Goal: Transaction & Acquisition: Obtain resource

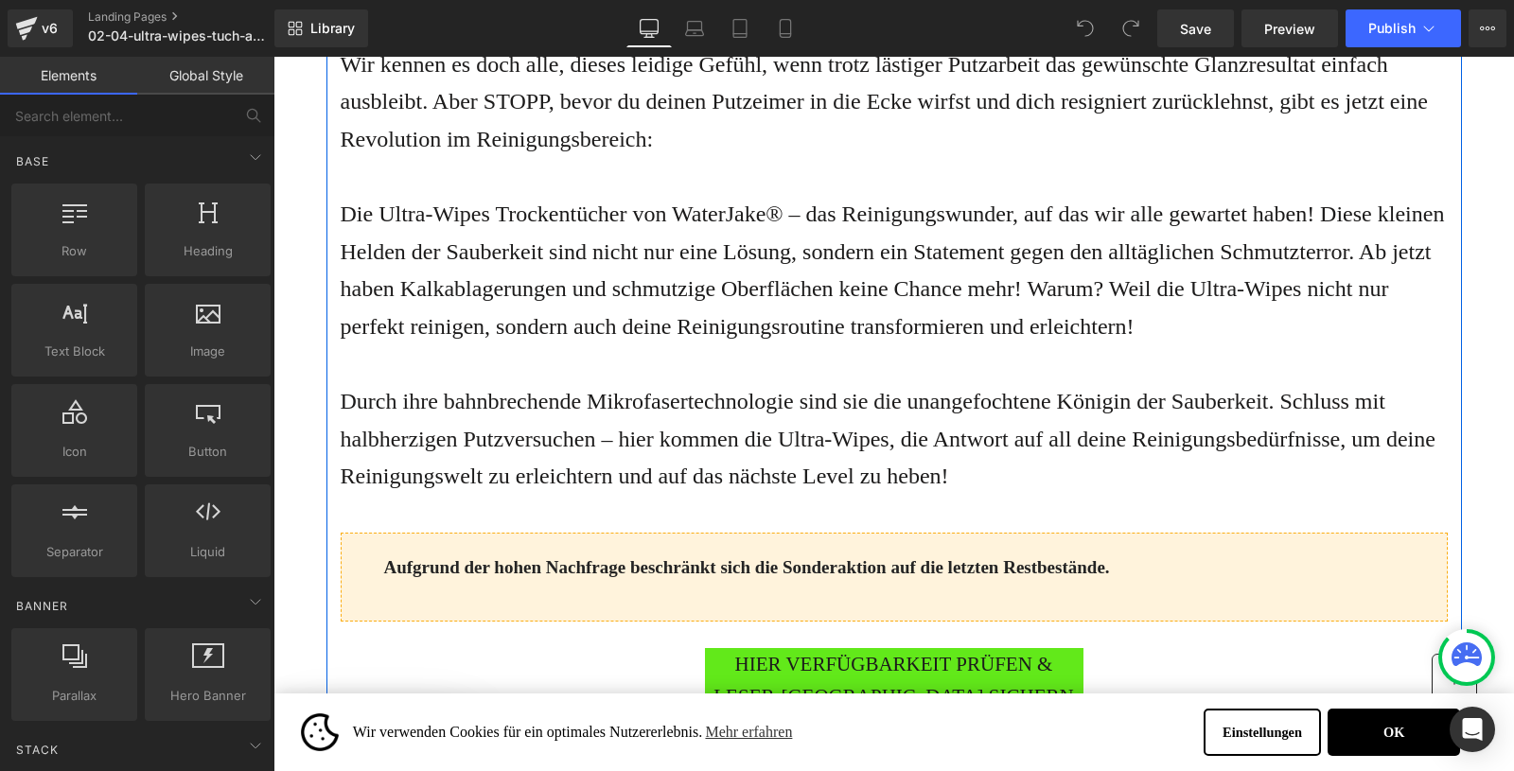
scroll to position [1310, 0]
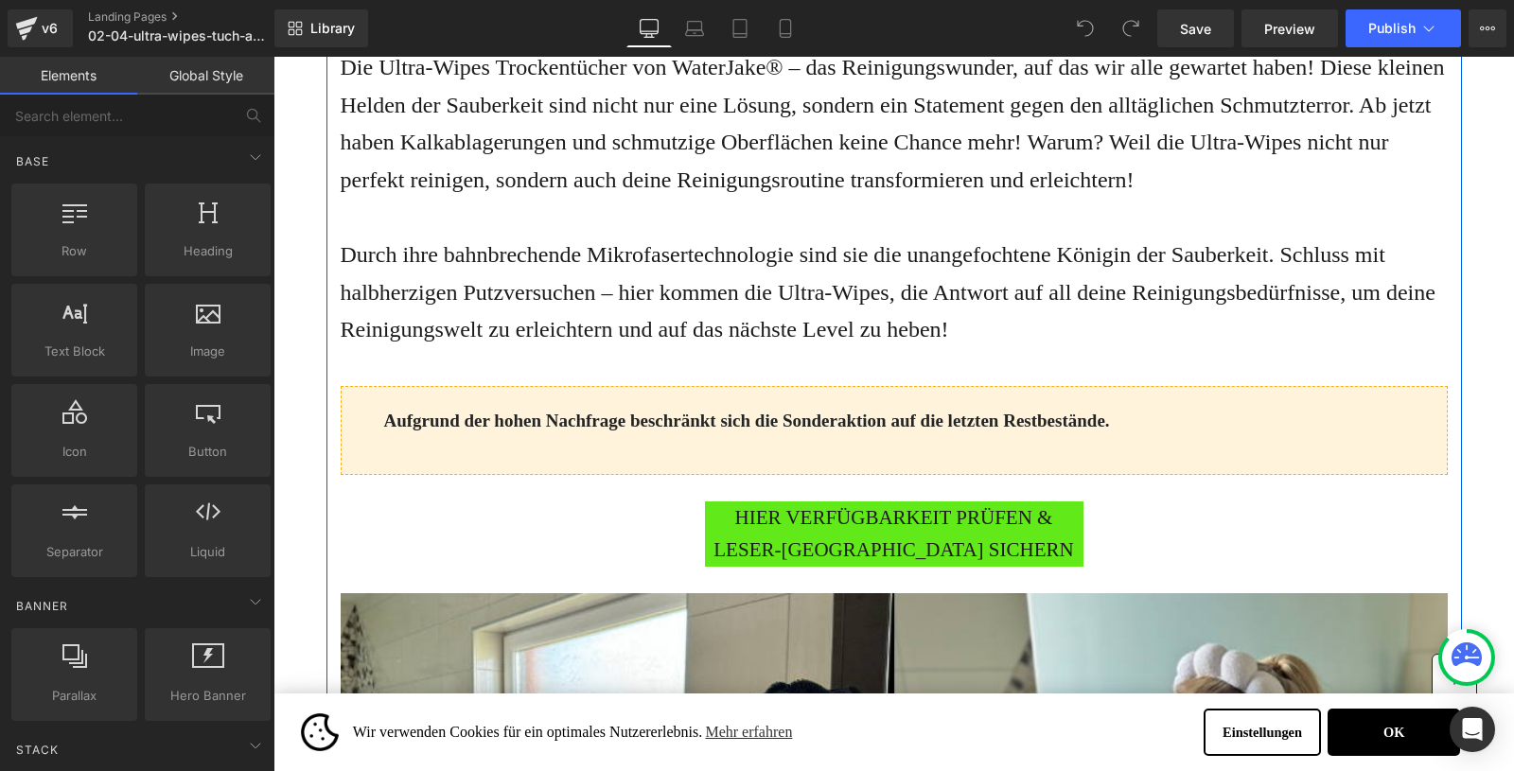
click at [798, 566] on span "HIER VERFÜGBARKEIT PRÜFEN & LESER-[GEOGRAPHIC_DATA] SICHERN" at bounding box center [894, 533] width 378 height 65
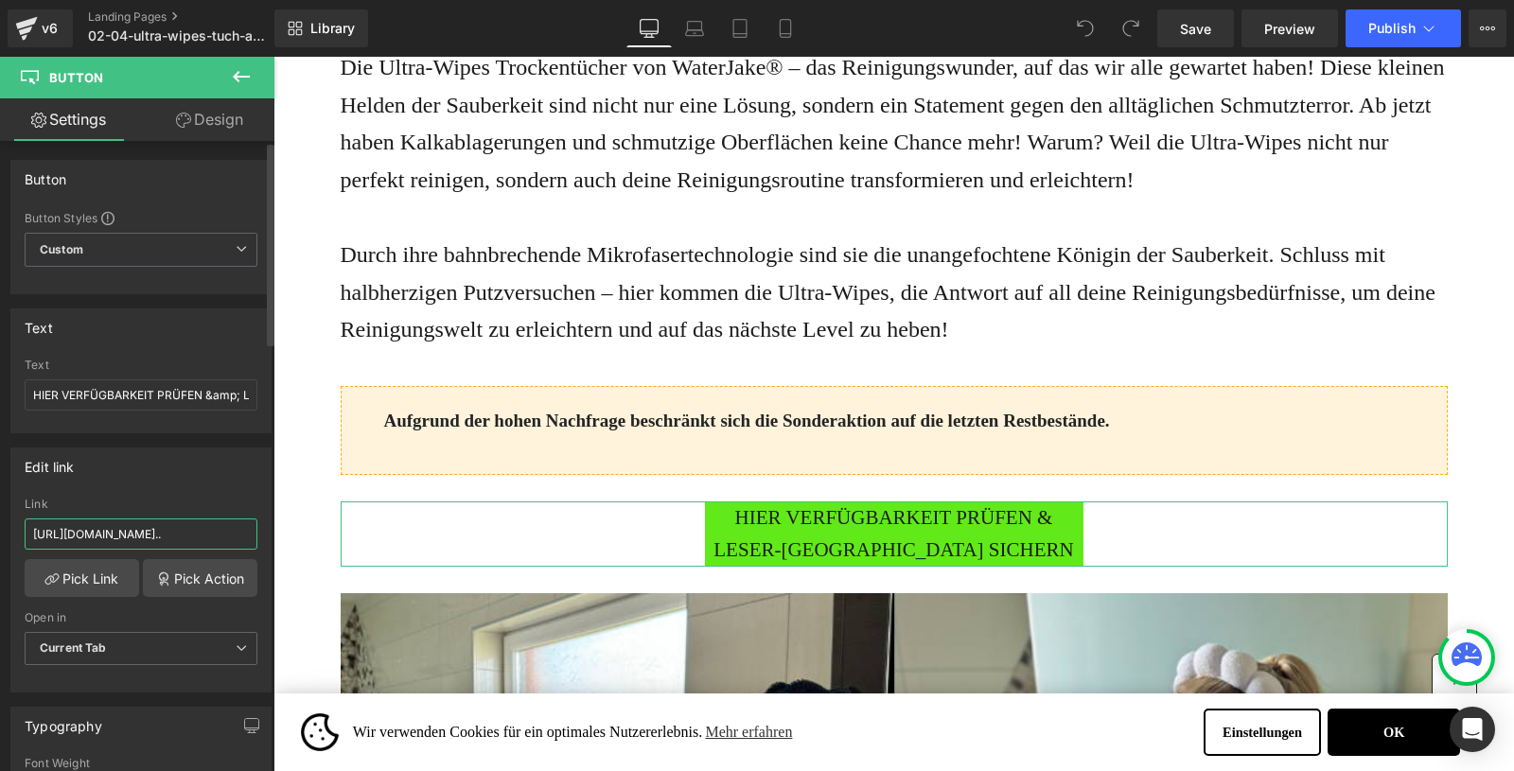
click at [130, 537] on input "[URL][DOMAIN_NAME].." at bounding box center [141, 533] width 233 height 31
